Goal: Information Seeking & Learning: Learn about a topic

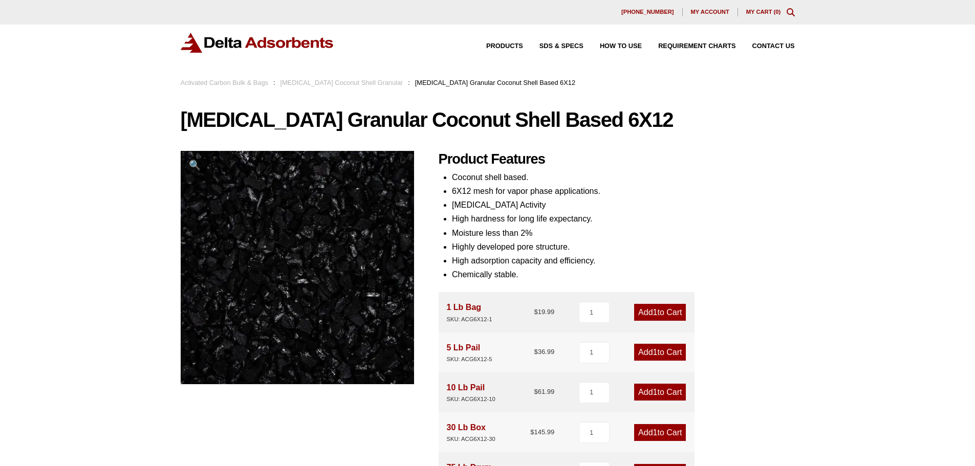
click at [337, 83] on link "[MEDICAL_DATA] Coconut Shell Granular" at bounding box center [341, 83] width 123 height 8
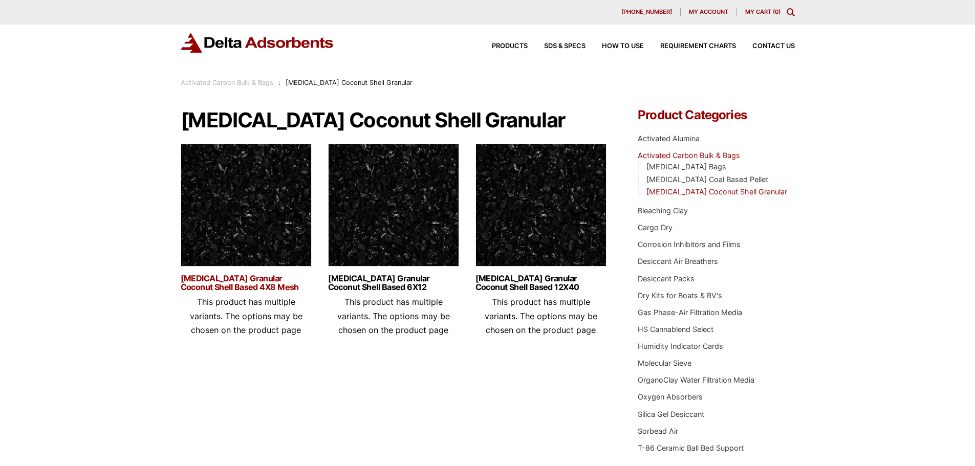
click at [231, 279] on link "Activated Carbon Granular Coconut Shell Based 4X8 Mesh" at bounding box center [246, 282] width 131 height 17
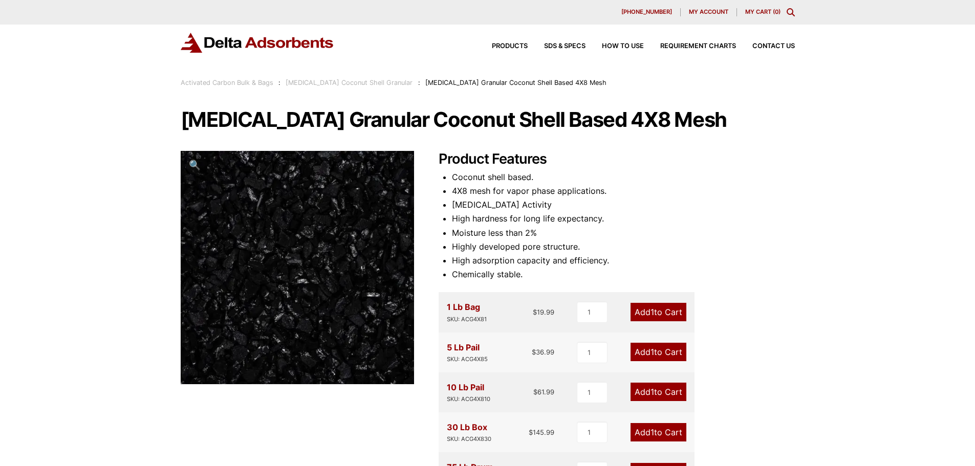
drag, startPoint x: 472, startPoint y: 1, endPoint x: 74, endPoint y: 155, distance: 427.1
click at [74, 155] on div "Our website has detected that you are using an outdated browser that will preve…" at bounding box center [487, 448] width 975 height 897
click at [513, 47] on span "Products" at bounding box center [510, 46] width 36 height 7
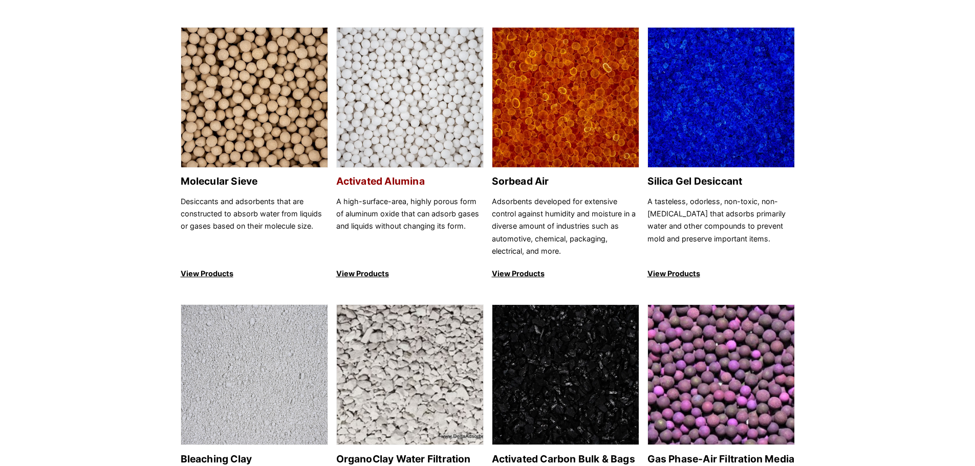
scroll to position [51, 0]
